Goal: Task Accomplishment & Management: Use online tool/utility

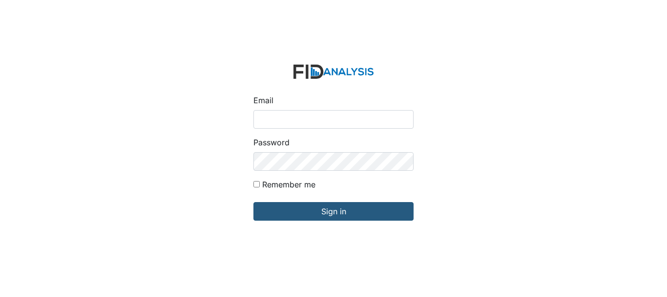
click at [285, 113] on input "Email" at bounding box center [334, 119] width 160 height 19
type input "[EMAIL_ADDRESS][DOMAIN_NAME]"
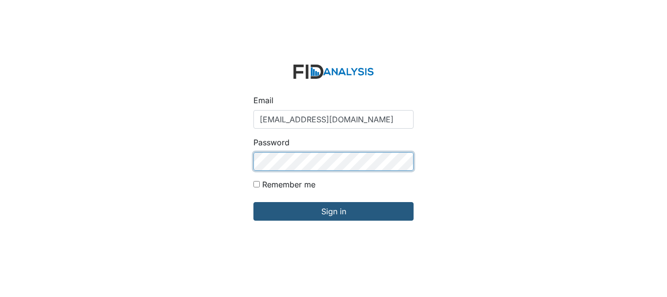
click at [254, 202] on input "Sign in" at bounding box center [334, 211] width 160 height 19
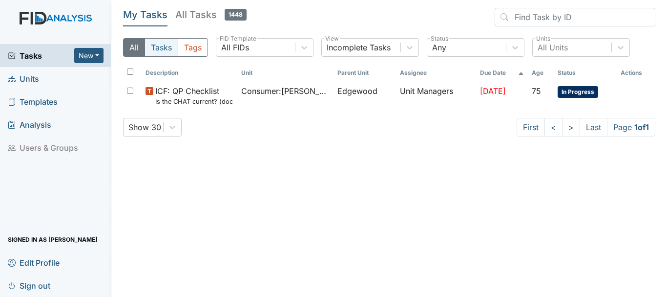
click at [170, 49] on button "Tasks" at bounding box center [162, 47] width 34 height 19
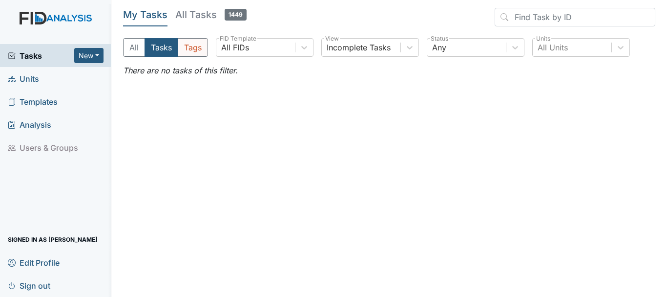
click at [189, 52] on button "Tags" at bounding box center [193, 47] width 30 height 19
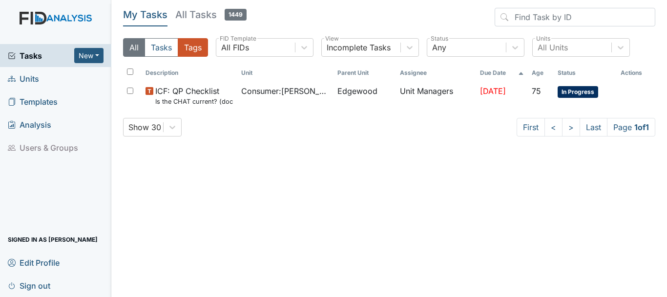
click at [133, 49] on button "All" at bounding box center [134, 47] width 22 height 19
click at [26, 79] on span "Units" at bounding box center [23, 78] width 31 height 15
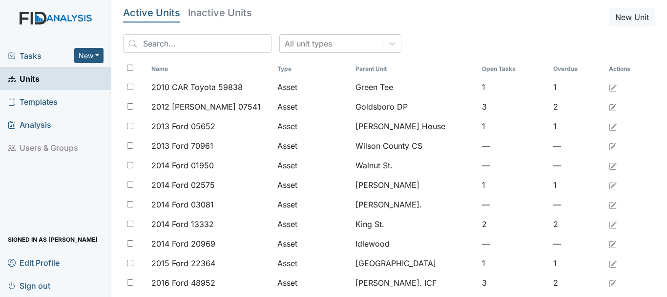
click at [31, 59] on span "Tasks" at bounding box center [41, 56] width 66 height 12
click at [28, 60] on span "Tasks" at bounding box center [41, 56] width 66 height 12
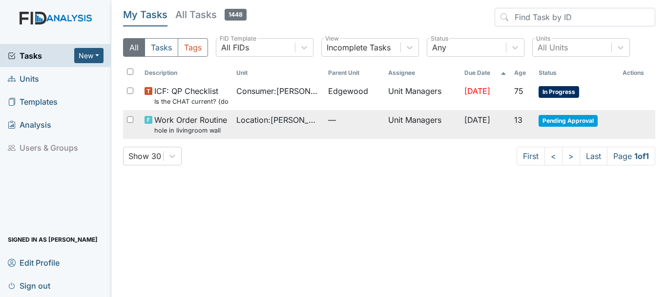
click at [184, 118] on span "Work Order Routine hole in livingroom wall" at bounding box center [190, 124] width 73 height 21
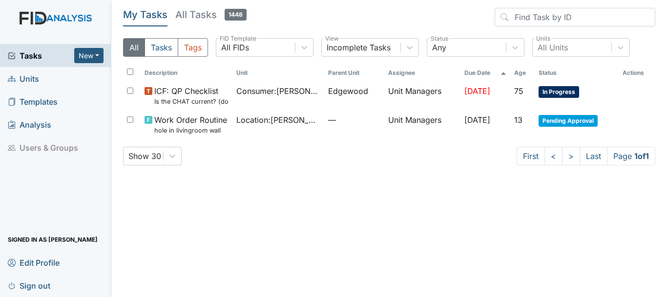
click at [31, 82] on span "Units" at bounding box center [23, 78] width 31 height 15
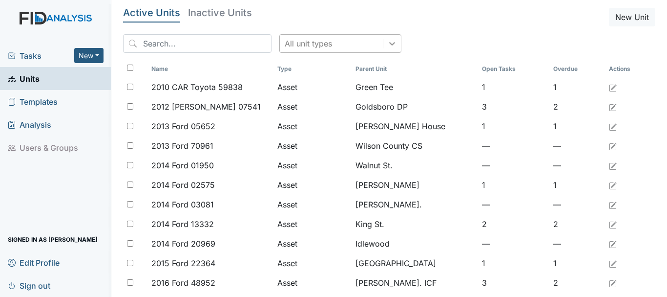
click at [387, 44] on icon at bounding box center [392, 44] width 10 height 10
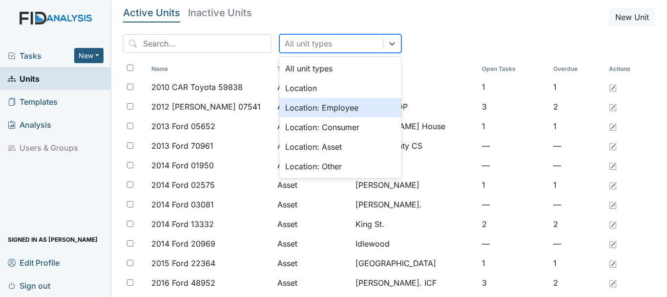
click at [305, 109] on div "Location: Employee" at bounding box center [340, 108] width 122 height 20
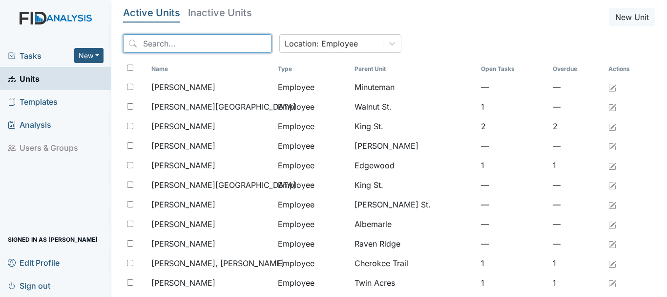
click at [142, 43] on input "search" at bounding box center [197, 43] width 149 height 19
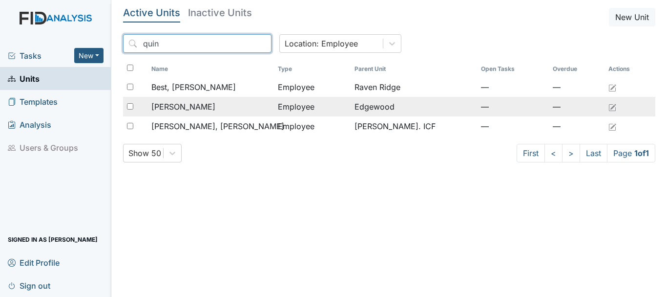
type input "quin"
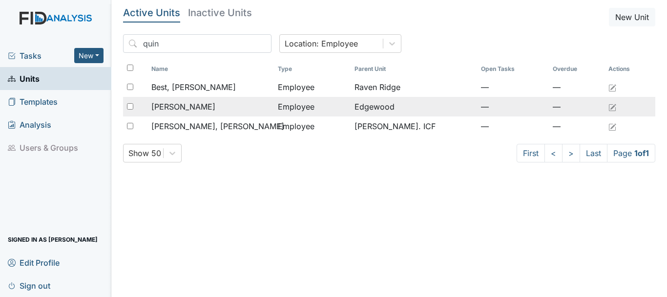
click at [131, 106] on input "checkbox" at bounding box center [130, 106] width 6 height 6
checkbox input "true"
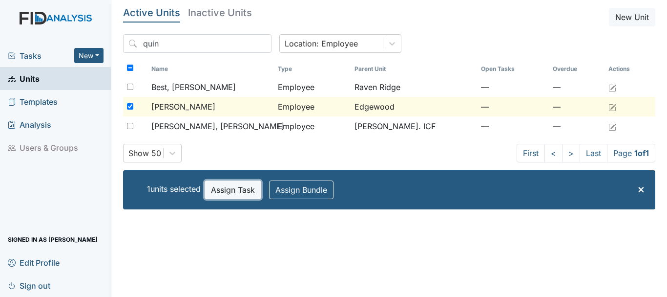
click at [221, 190] on button "Assign Task" at bounding box center [233, 189] width 57 height 19
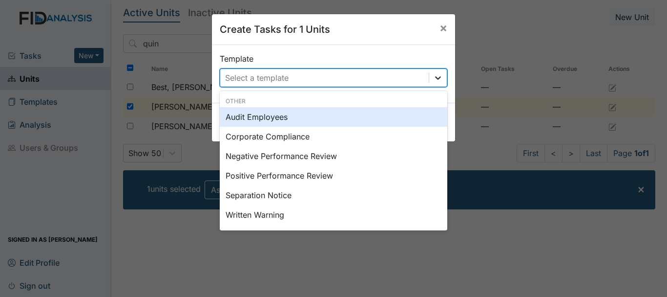
click at [434, 81] on icon at bounding box center [438, 78] width 10 height 10
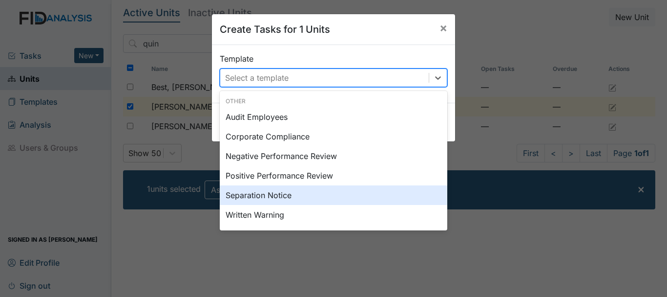
click at [251, 194] on div "Separation Notice" at bounding box center [334, 195] width 228 height 20
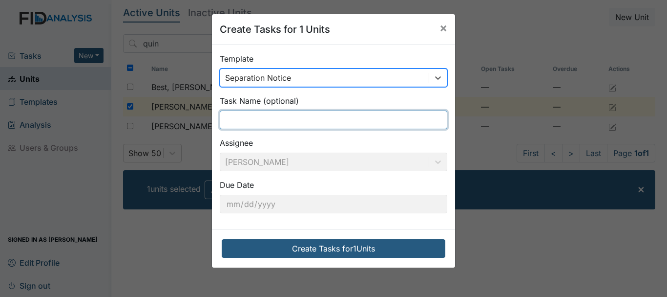
click at [239, 120] on input "text" at bounding box center [334, 119] width 228 height 19
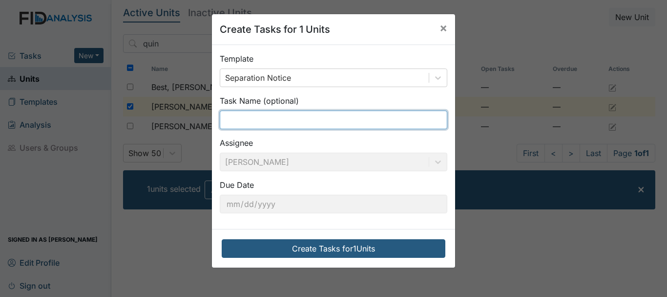
click at [239, 120] on input "text" at bounding box center [334, 119] width 228 height 19
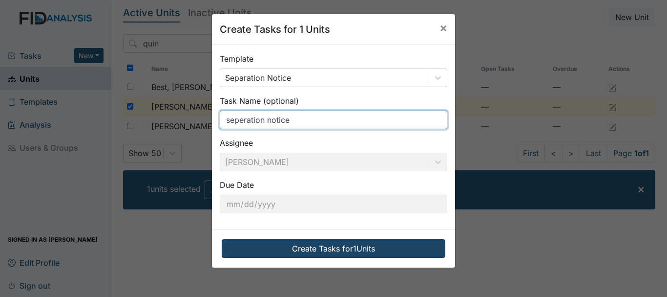
type input "seperation notice"
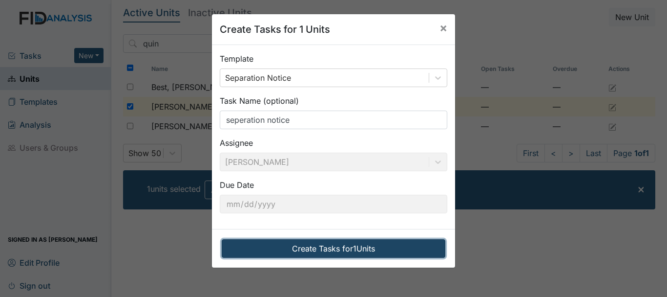
drag, startPoint x: 311, startPoint y: 249, endPoint x: 309, endPoint y: 240, distance: 9.1
click at [311, 248] on button "Create Tasks for 1 Units" at bounding box center [334, 248] width 224 height 19
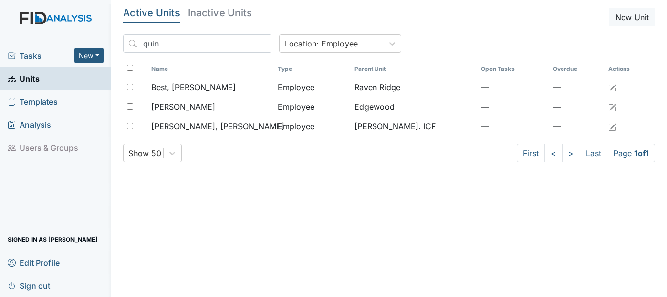
click at [35, 52] on span "Tasks" at bounding box center [41, 56] width 66 height 12
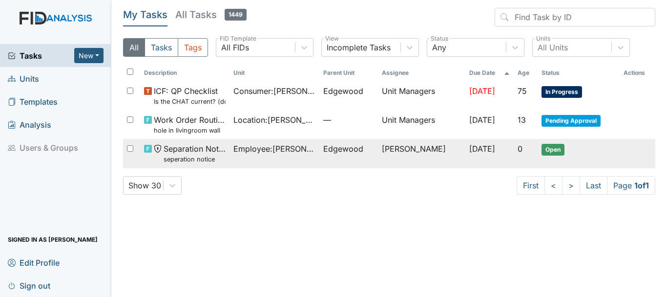
click at [212, 148] on span "Separation Notice seperation notice" at bounding box center [195, 153] width 62 height 21
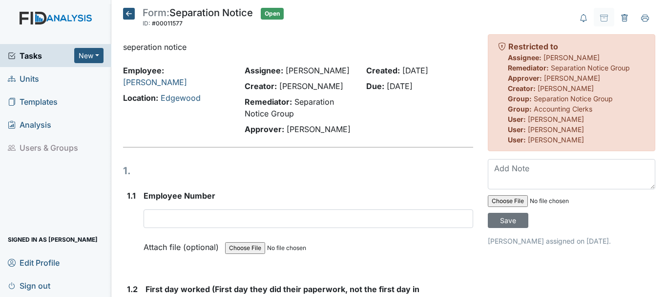
click at [27, 78] on span "Units" at bounding box center [23, 78] width 31 height 15
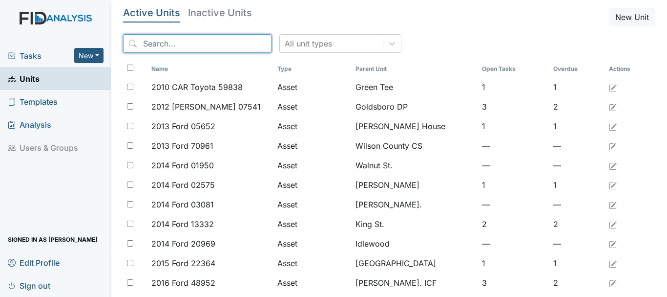
click at [161, 41] on input "search" at bounding box center [197, 43] width 149 height 19
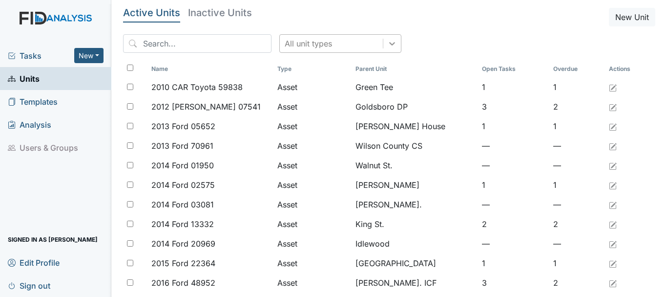
click at [387, 43] on icon at bounding box center [392, 44] width 10 height 10
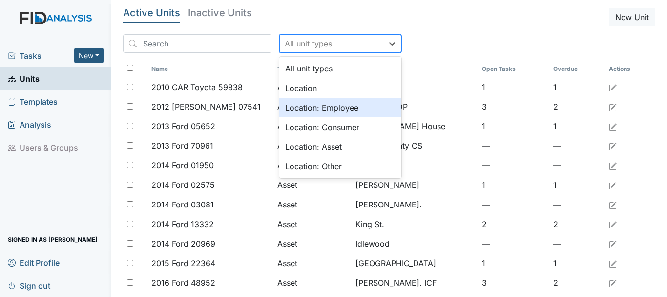
click at [296, 109] on div "Location: Employee" at bounding box center [340, 108] width 122 height 20
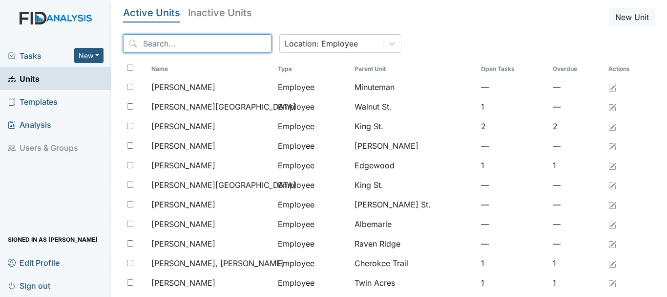
click at [163, 44] on input "search" at bounding box center [197, 43] width 149 height 19
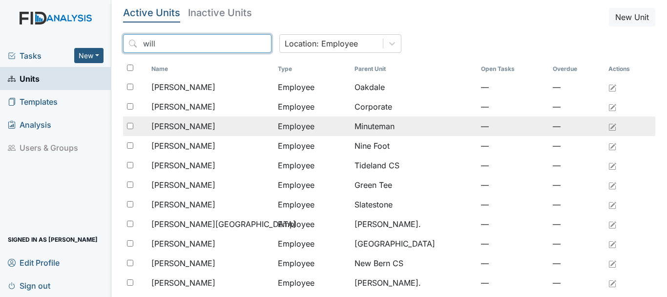
type input "will"
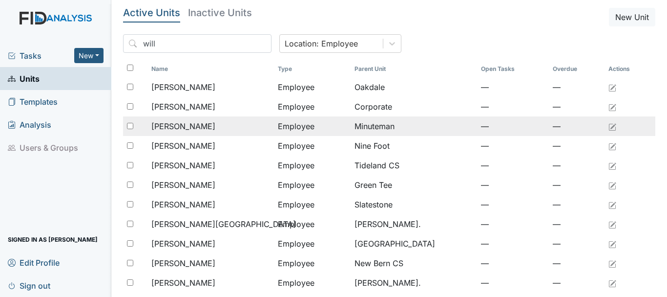
click at [130, 125] on input "checkbox" at bounding box center [130, 126] width 6 height 6
checkbox input "true"
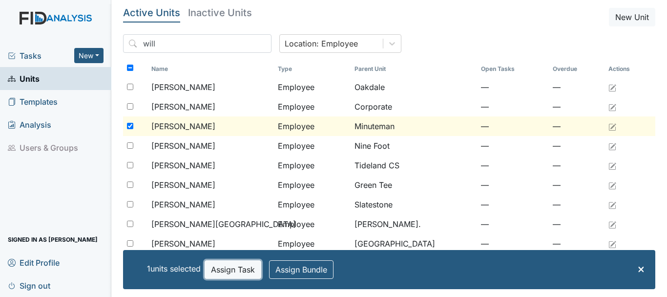
click at [232, 271] on button "Assign Task" at bounding box center [233, 269] width 57 height 19
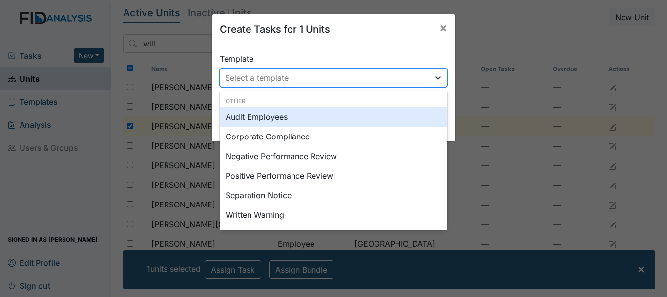
click at [437, 73] on icon at bounding box center [438, 78] width 10 height 10
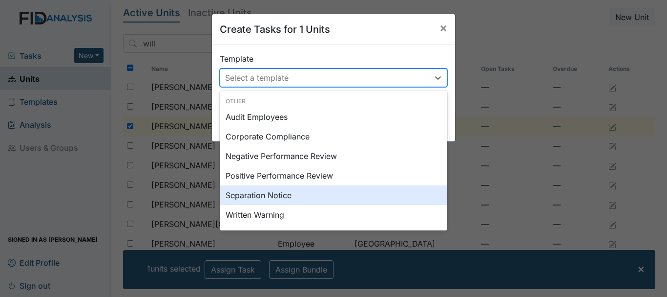
click at [264, 197] on div "Separation Notice" at bounding box center [334, 195] width 228 height 20
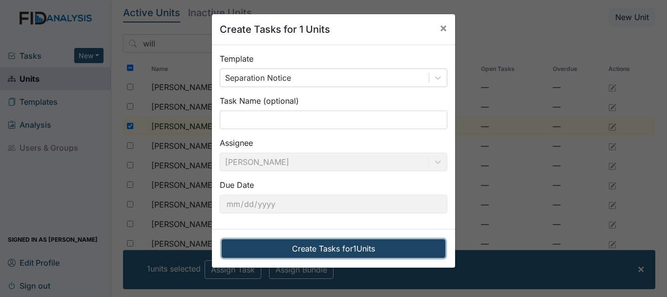
click at [319, 251] on button "Create Tasks for 1 Units" at bounding box center [334, 248] width 224 height 19
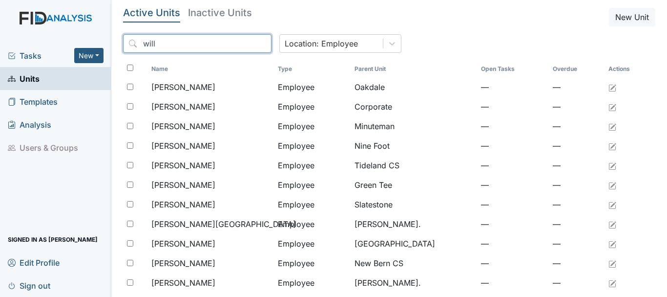
click at [170, 46] on input "will" at bounding box center [197, 43] width 149 height 19
type input "w"
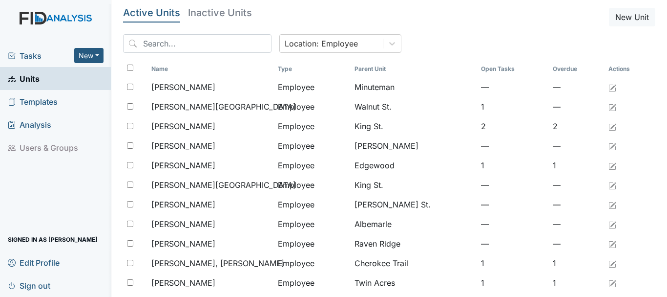
click at [26, 56] on span "Tasks" at bounding box center [41, 56] width 66 height 12
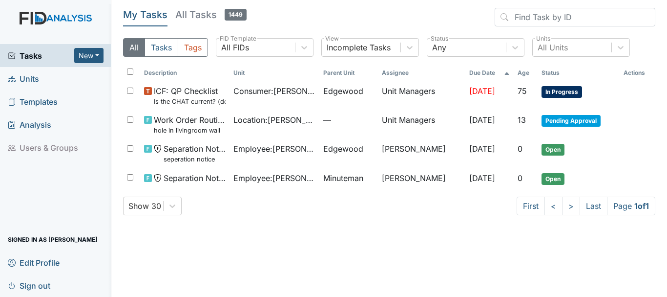
click at [239, 212] on div "Show 30 First < > Last Page 1 of 1" at bounding box center [389, 205] width 533 height 19
click at [342, 234] on main "My Tasks All Tasks 1449 All Tasks Tags All FIDs FID Template Incomplete Tasks V…" at bounding box center [389, 148] width 556 height 297
click at [36, 81] on span "Units" at bounding box center [23, 78] width 31 height 15
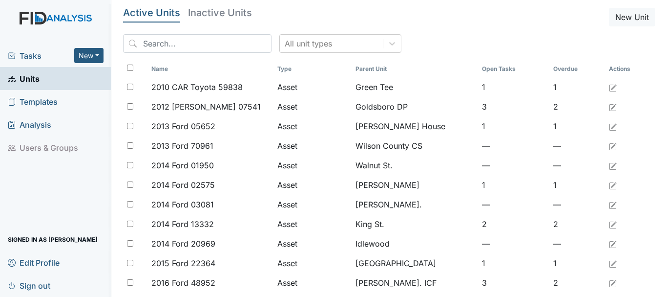
click at [29, 57] on span "Tasks" at bounding box center [41, 56] width 66 height 12
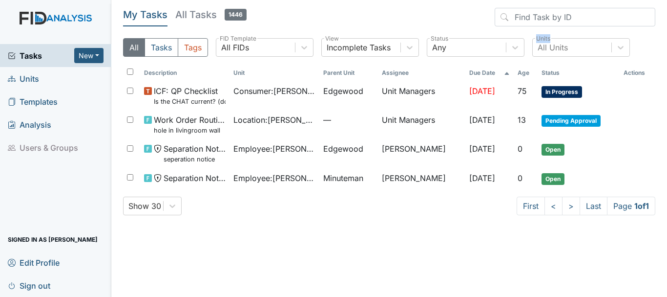
drag, startPoint x: 665, startPoint y: 73, endPoint x: 667, endPoint y: 86, distance: 13.9
click at [667, 89] on main "My Tasks All Tasks 1446 All Tasks Tags All FIDs FID Template Incomplete Tasks V…" at bounding box center [389, 148] width 556 height 297
